Goal: Task Accomplishment & Management: Manage account settings

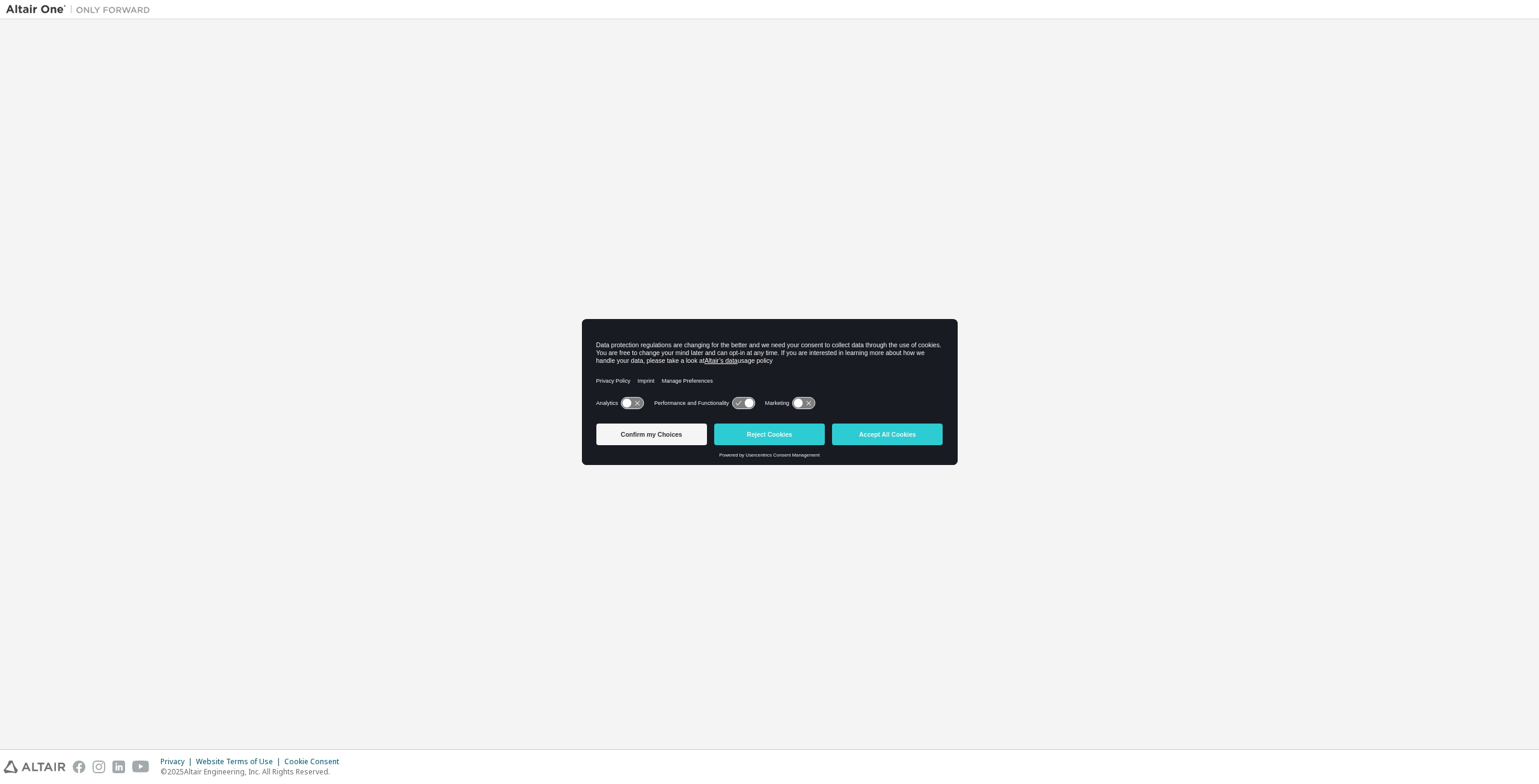
drag, startPoint x: 233, startPoint y: 3, endPoint x: 605, endPoint y: 158, distance: 403.0
click at [605, 158] on div "Welcome to the Altair One Admin Portal Need Help? Please make sure that you pro…" at bounding box center [770, 384] width 1527 height 718
click at [818, 215] on div "Welcome to the Altair One Admin Portal Need Help? Please make sure that you pro…" at bounding box center [770, 384] width 1527 height 718
click at [645, 436] on button "Confirm my Choices" at bounding box center [652, 435] width 111 height 22
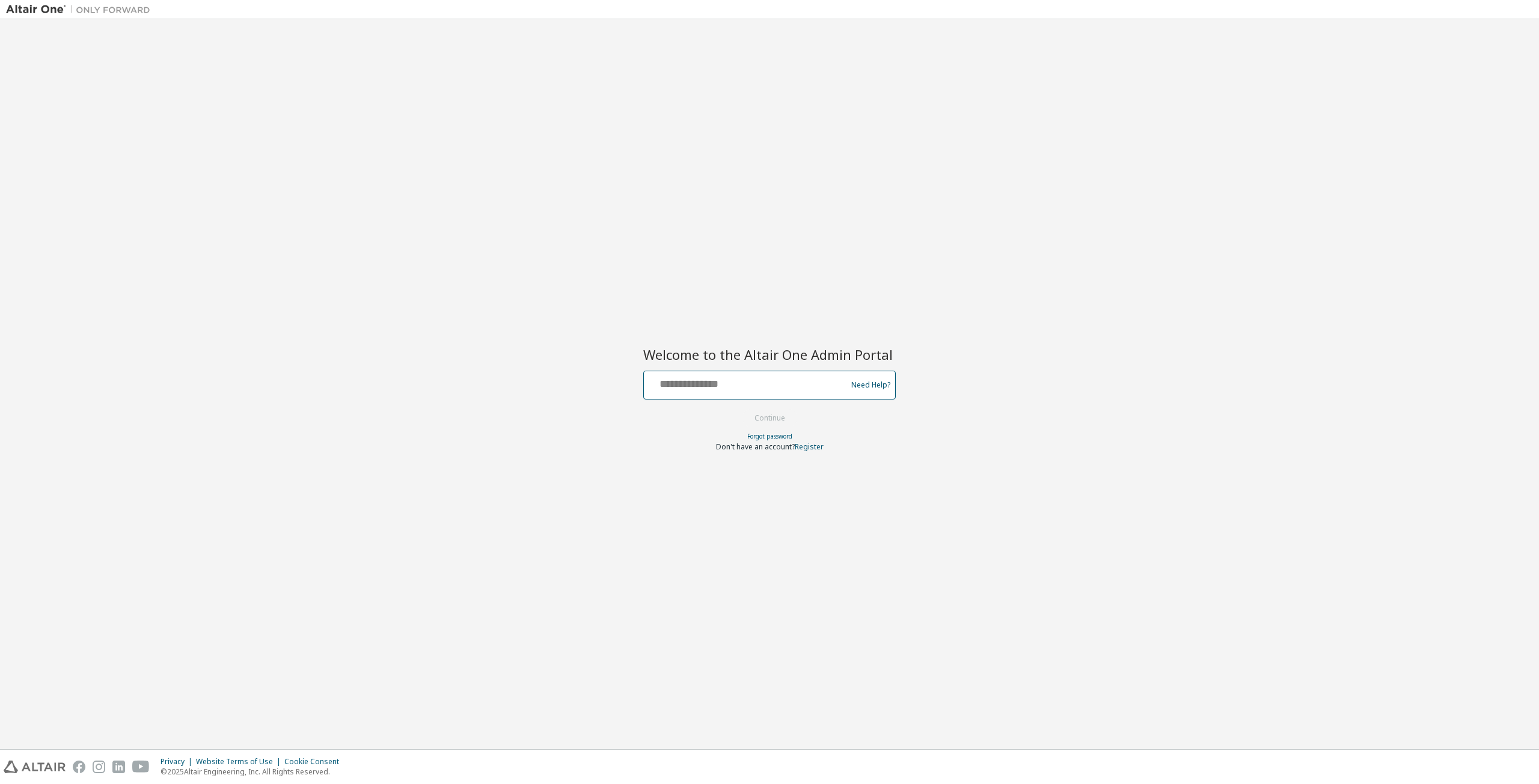
click at [684, 385] on input "text" at bounding box center [747, 382] width 197 height 17
type input "**********"
click at [742, 410] on button "Continue" at bounding box center [770, 418] width 56 height 18
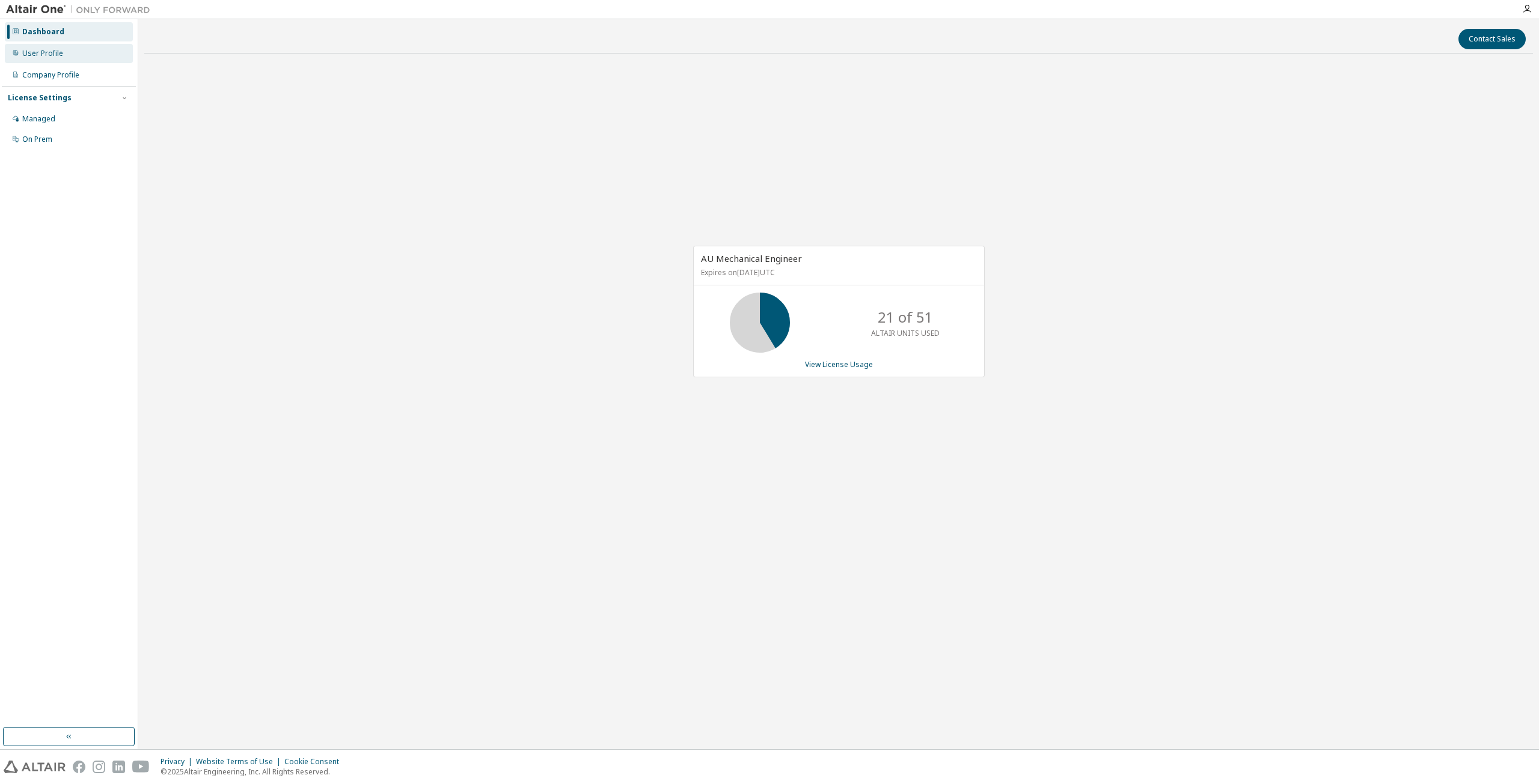
click at [59, 55] on div "User Profile" at bounding box center [43, 53] width 41 height 9
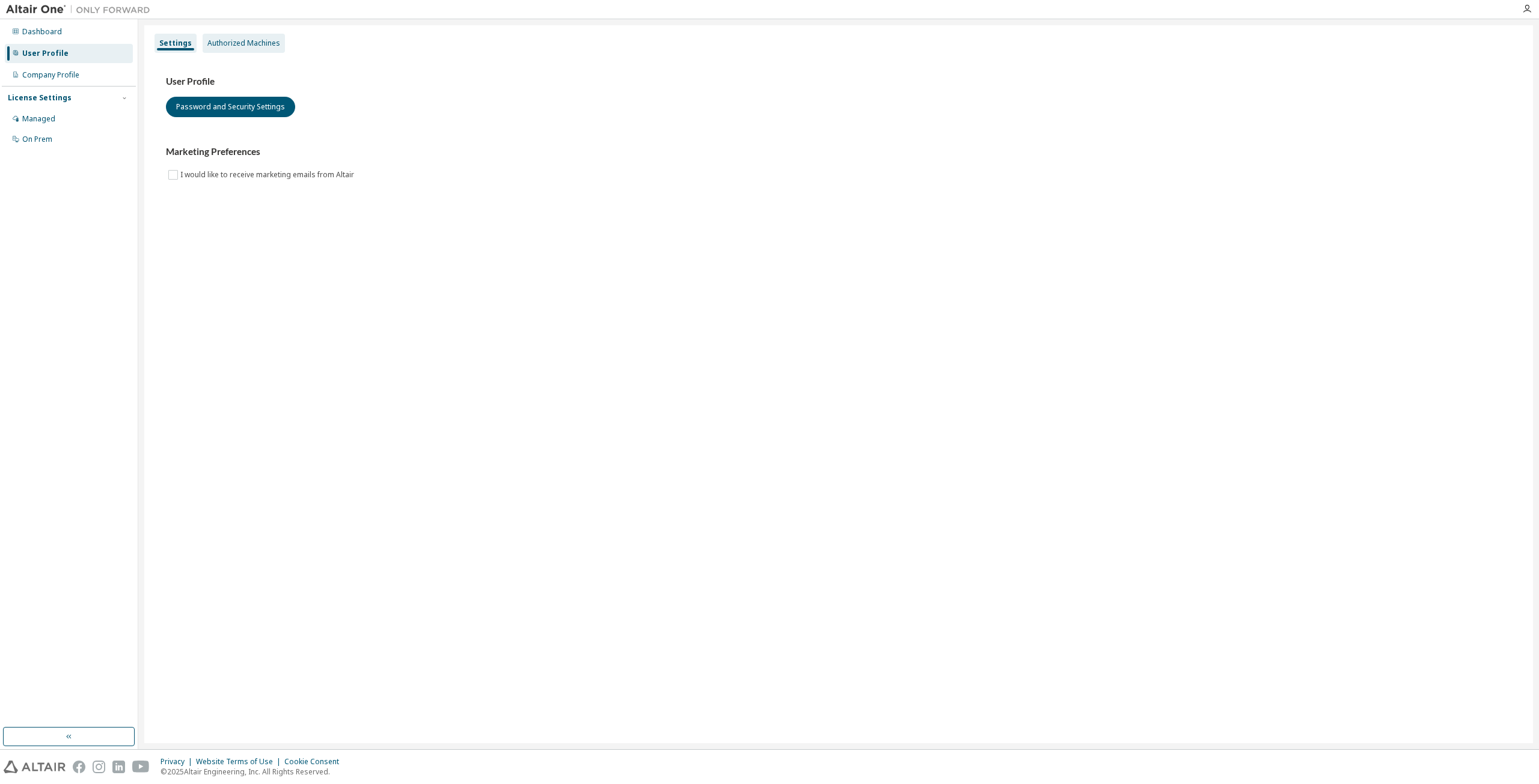
click at [219, 50] on div "Authorized Machines" at bounding box center [244, 43] width 83 height 20
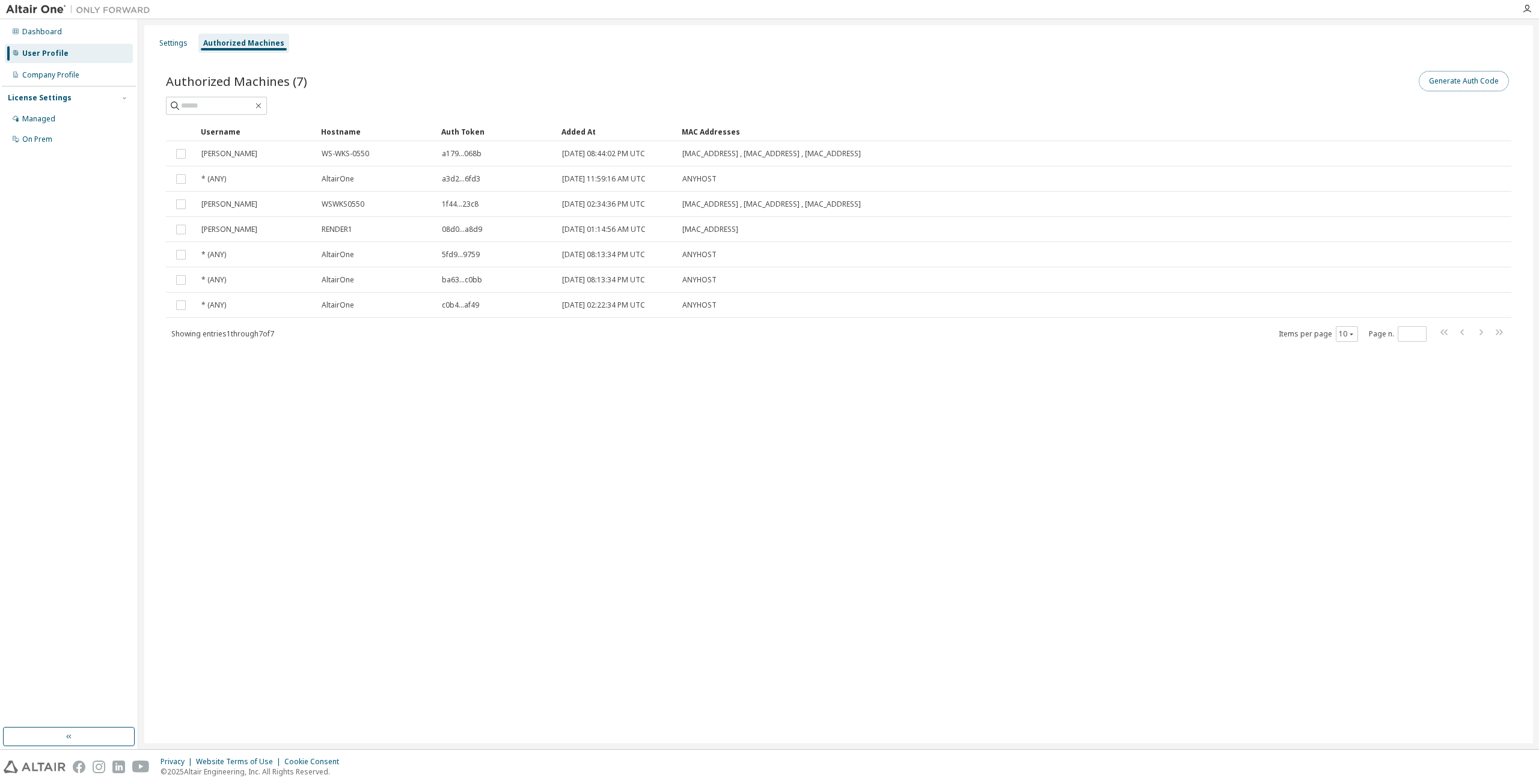
click at [1463, 83] on button "Generate Auth Code" at bounding box center [1464, 81] width 91 height 20
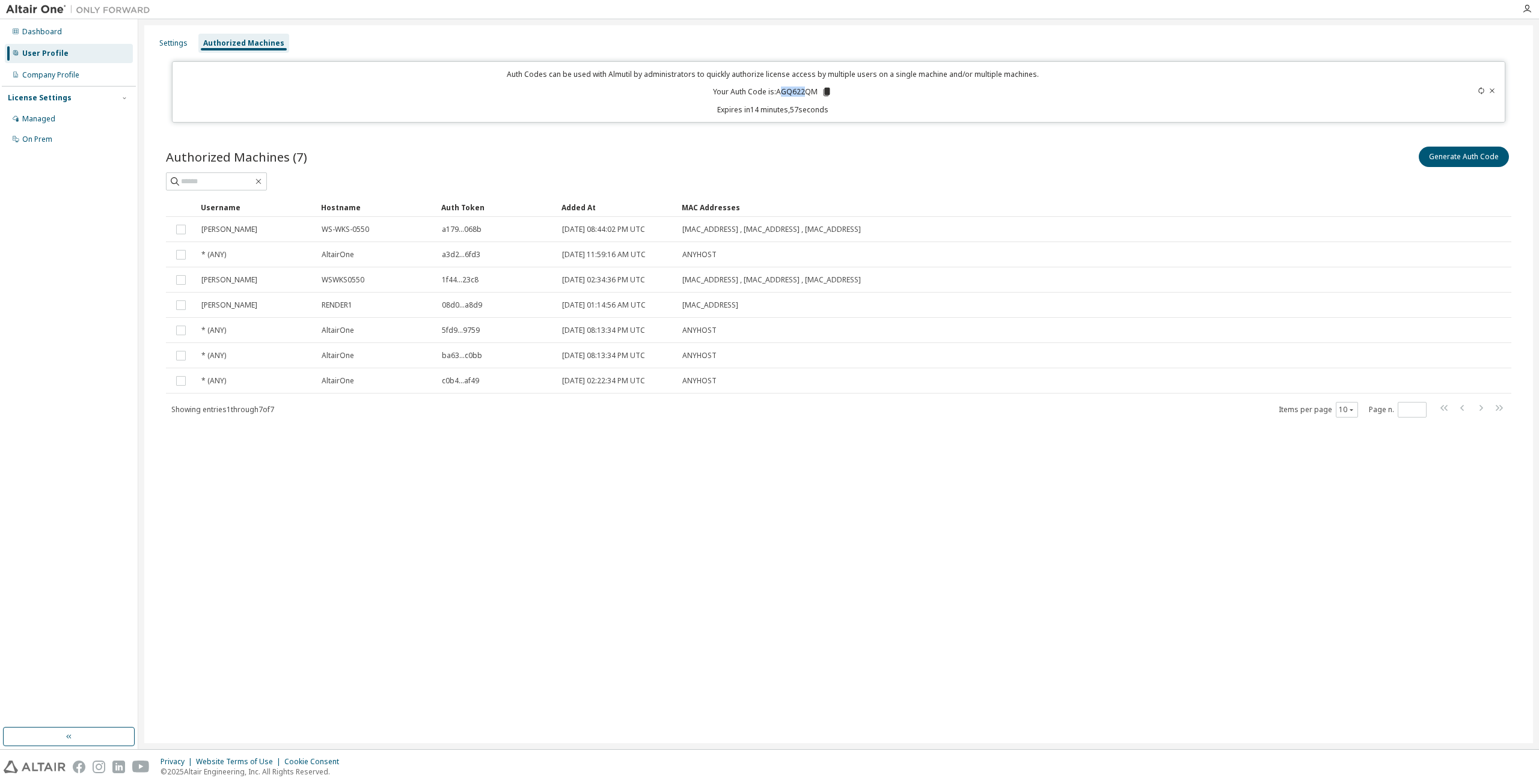
drag, startPoint x: 780, startPoint y: 92, endPoint x: 812, endPoint y: 90, distance: 32.1
click at [812, 90] on p "Your Auth Code is: AGQ622QM" at bounding box center [773, 92] width 119 height 11
drag, startPoint x: 816, startPoint y: 90, endPoint x: 780, endPoint y: 115, distance: 43.8
click at [778, 90] on p "Your Auth Code is: AGQ622QM" at bounding box center [773, 92] width 119 height 11
copy p "AGQ622QM"
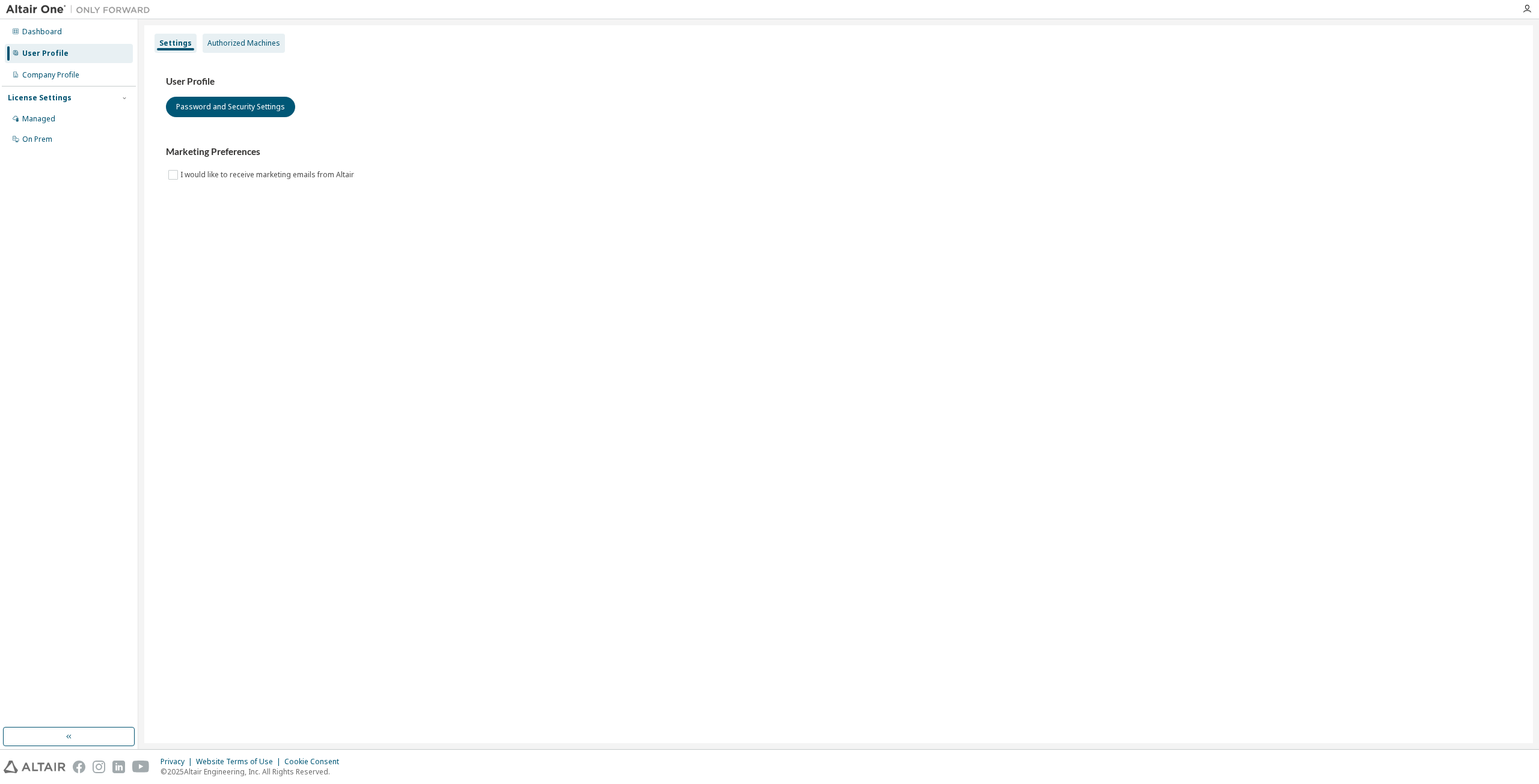
click at [233, 48] on div "Authorized Machines" at bounding box center [244, 43] width 83 height 20
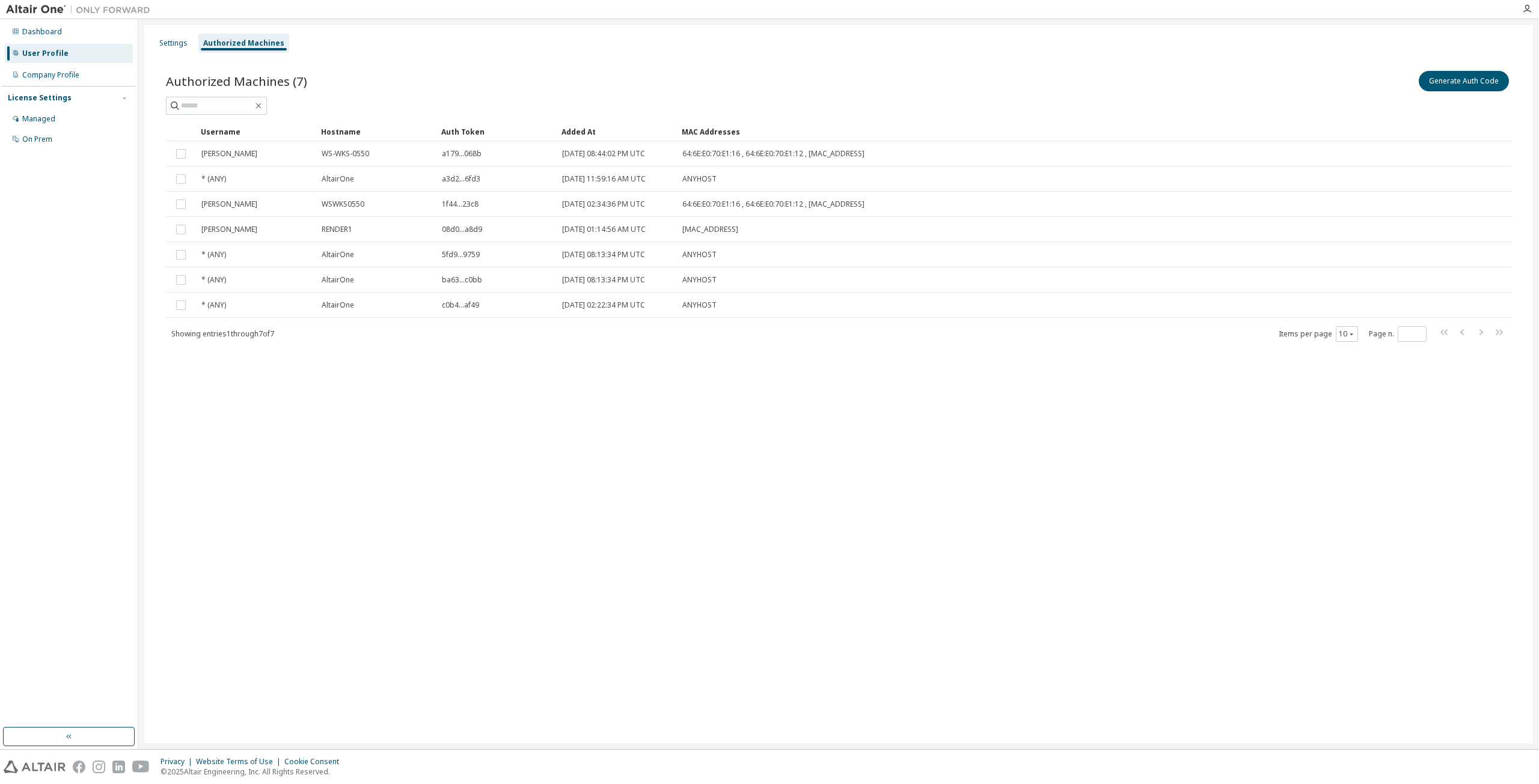
click at [361, 509] on div "Settings Authorized Machines Authorized Machines (7) Generate Auth Code Clear L…" at bounding box center [839, 384] width 1389 height 718
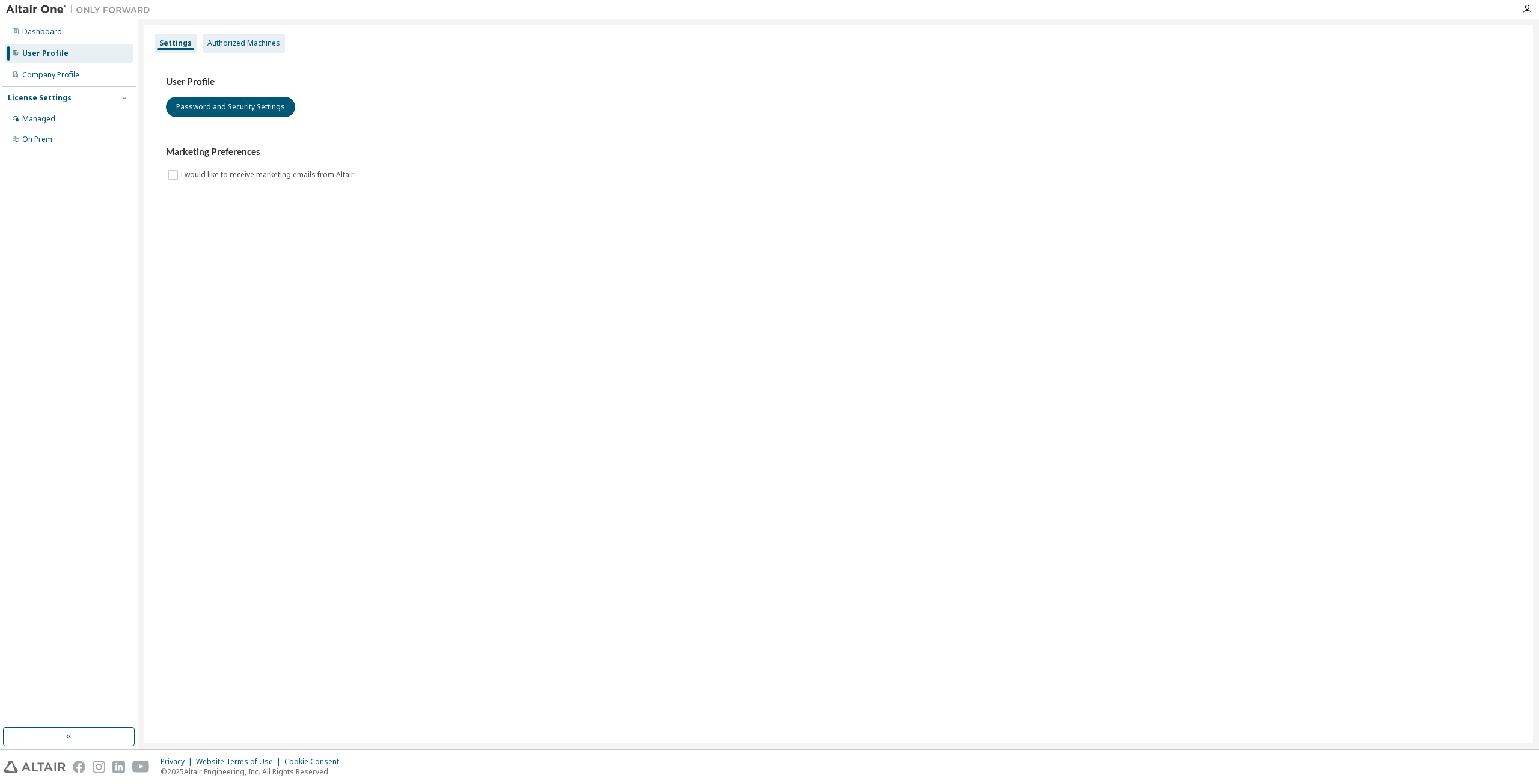
click at [237, 52] on div "Authorized Machines" at bounding box center [244, 43] width 83 height 20
